Goal: Information Seeking & Learning: Understand process/instructions

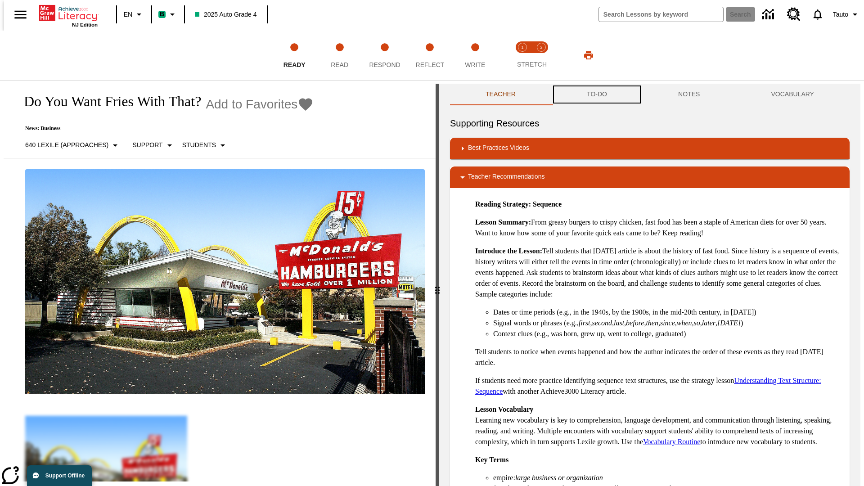
click at [596, 94] on button "TO-DO" at bounding box center [596, 95] width 91 height 22
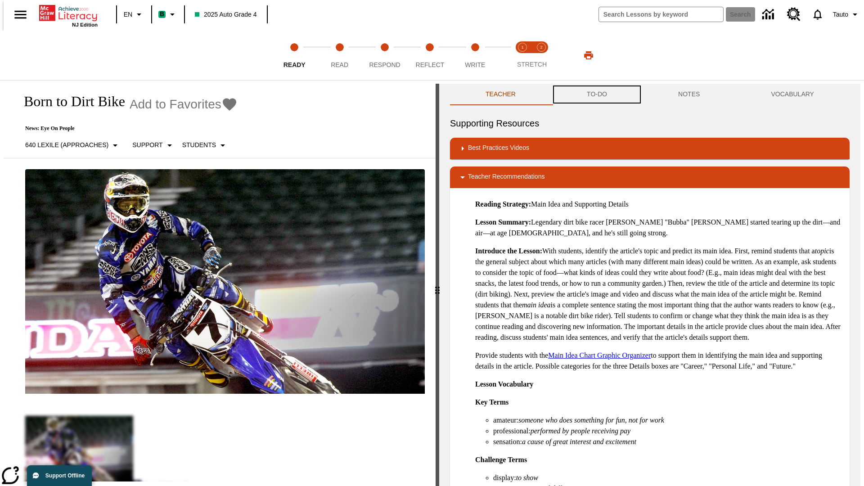
click at [596, 94] on button "TO-DO" at bounding box center [596, 95] width 91 height 22
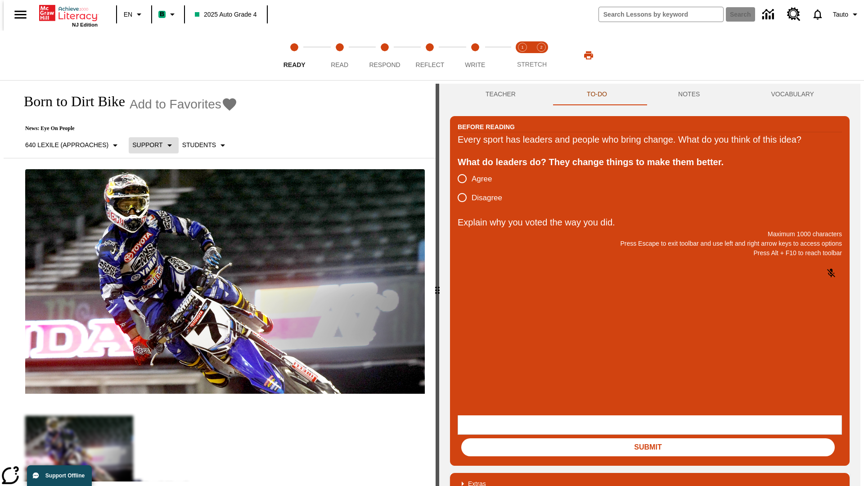
click at [149, 145] on p "Support" at bounding box center [147, 144] width 30 height 9
click at [159, 197] on p "Support" at bounding box center [159, 197] width 53 height 9
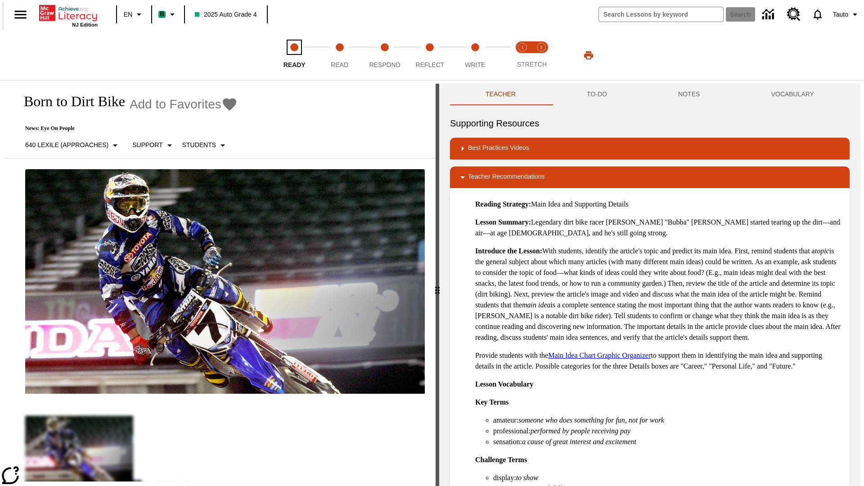
click at [294, 55] on span "Ready" at bounding box center [294, 61] width 22 height 16
click at [596, 94] on button "TO-DO" at bounding box center [596, 95] width 91 height 22
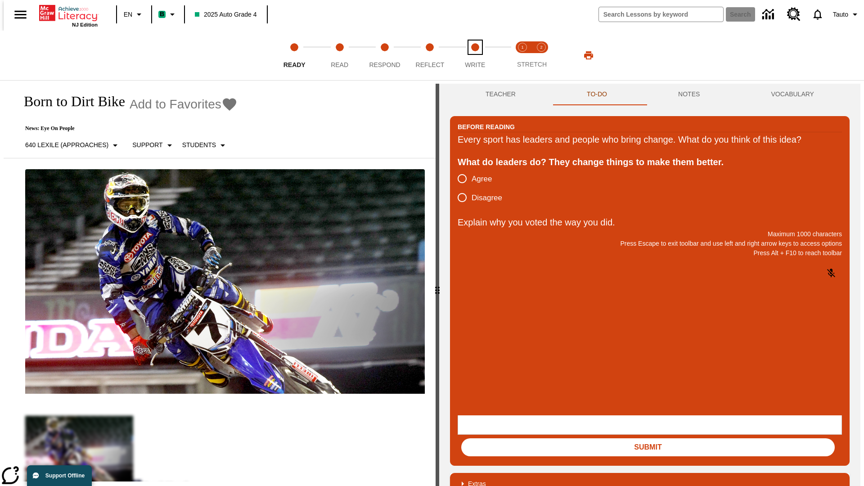
click at [475, 55] on span "Write" at bounding box center [475, 61] width 20 height 16
